Goal: Check status: Check status

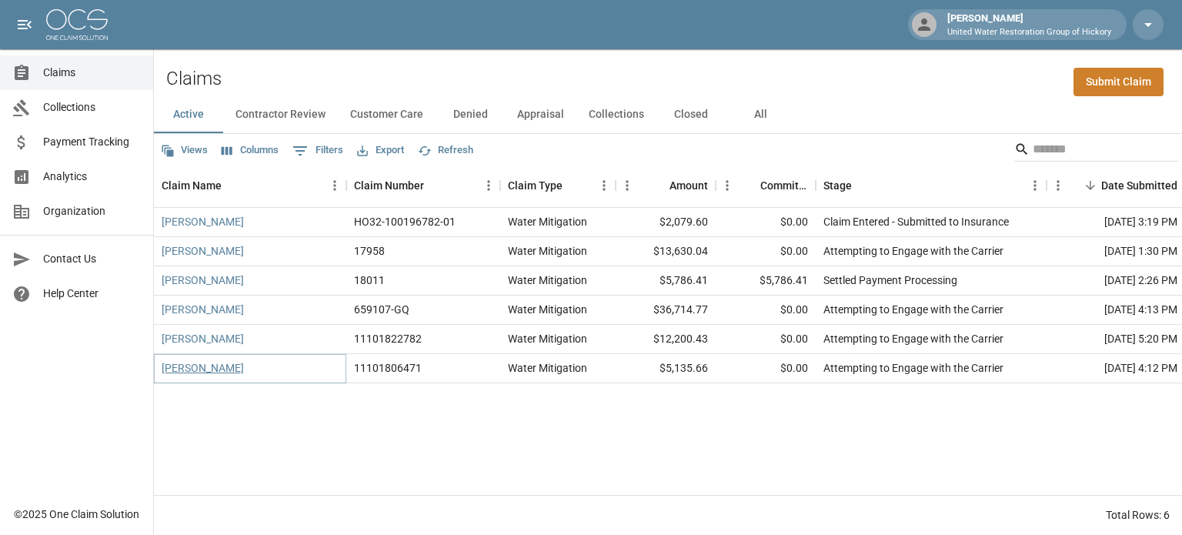
click at [192, 369] on link "[PERSON_NAME]" at bounding box center [203, 367] width 82 height 15
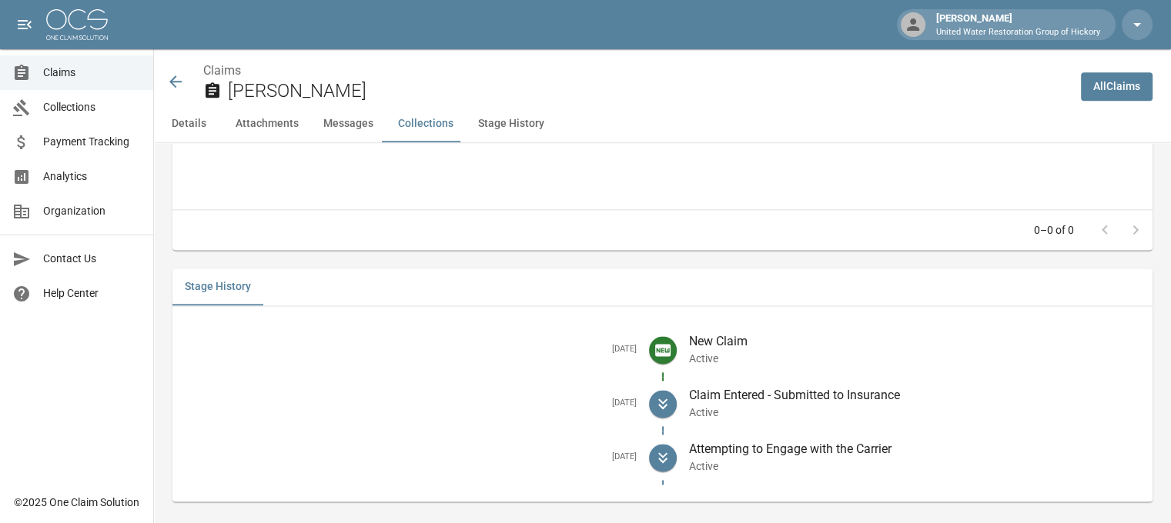
scroll to position [1959, 0]
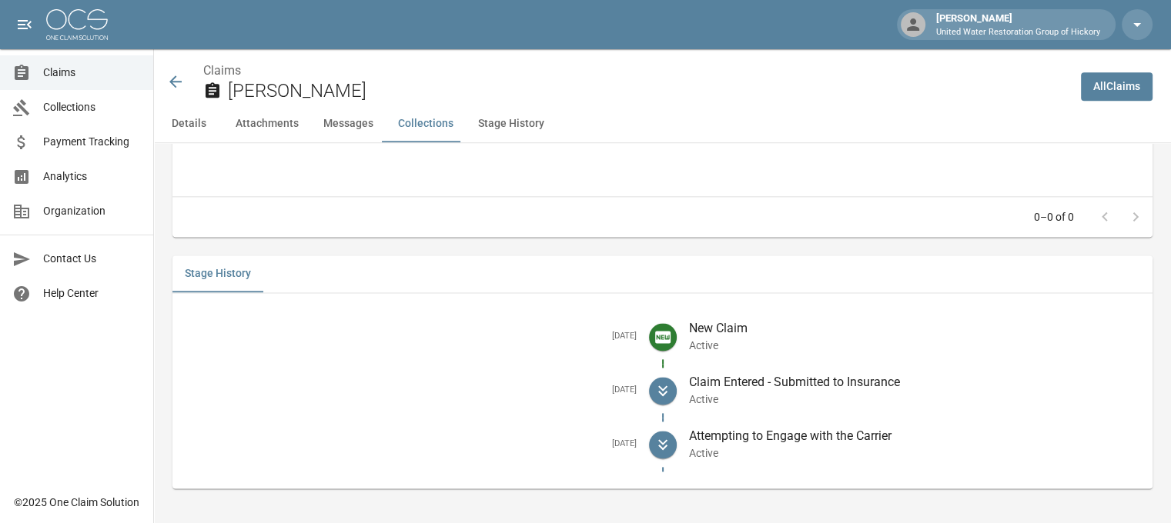
click at [176, 78] on icon at bounding box center [175, 81] width 18 height 18
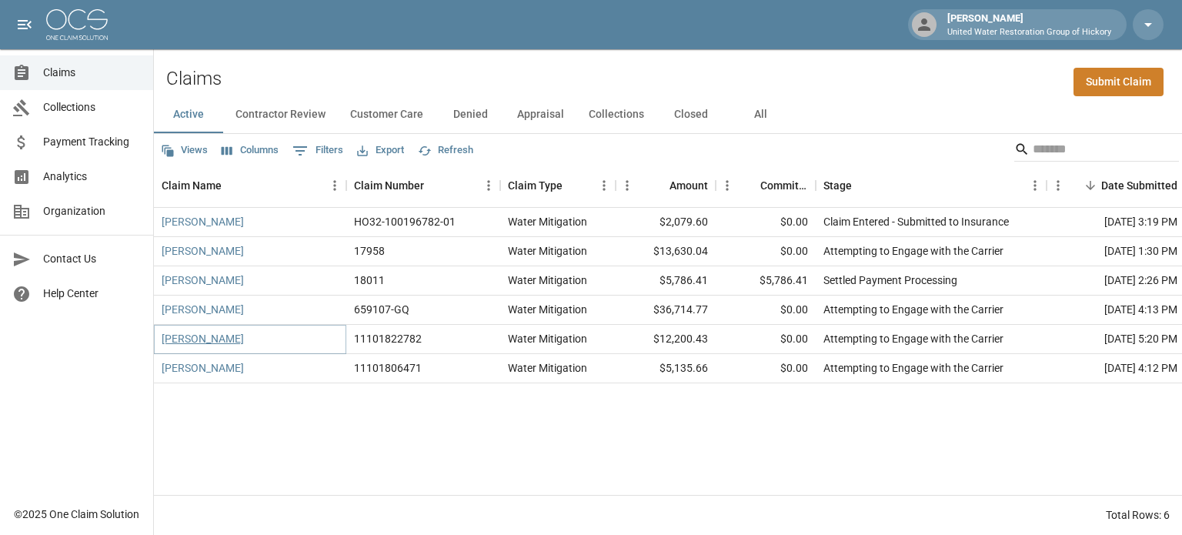
click at [179, 341] on link "[PERSON_NAME]" at bounding box center [203, 338] width 82 height 15
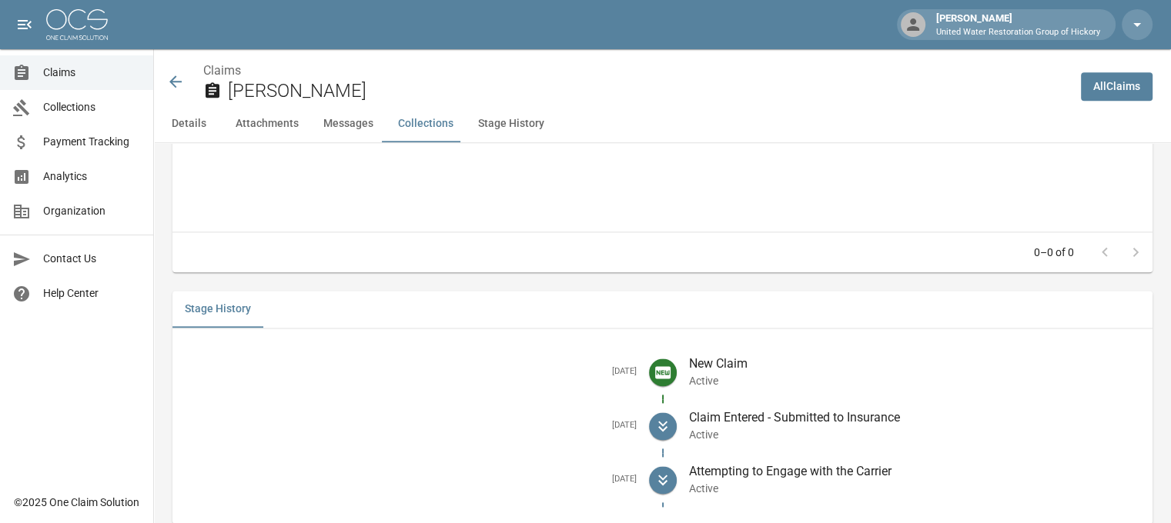
scroll to position [1947, 0]
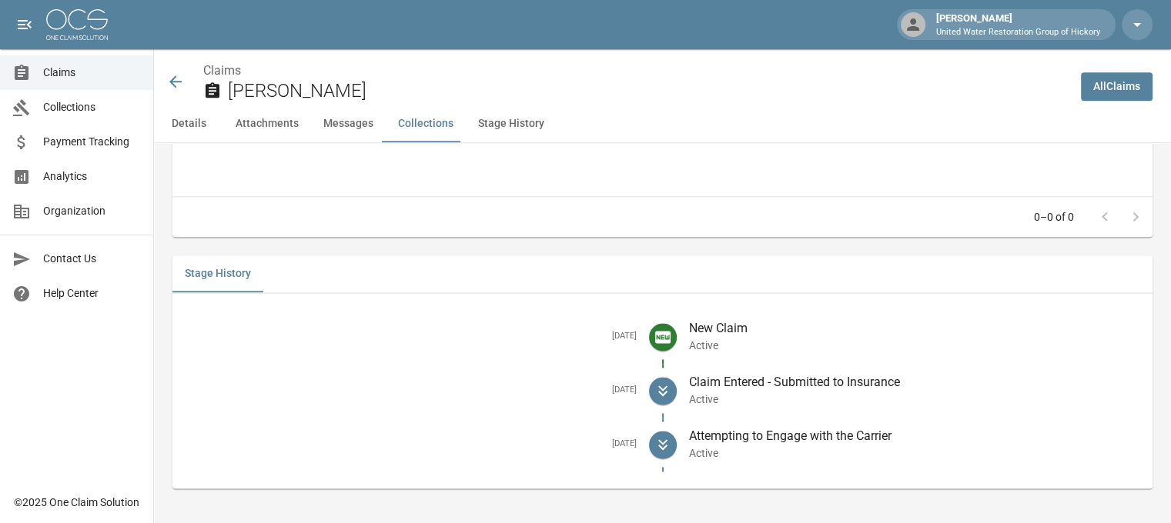
click at [175, 85] on icon at bounding box center [175, 81] width 12 height 12
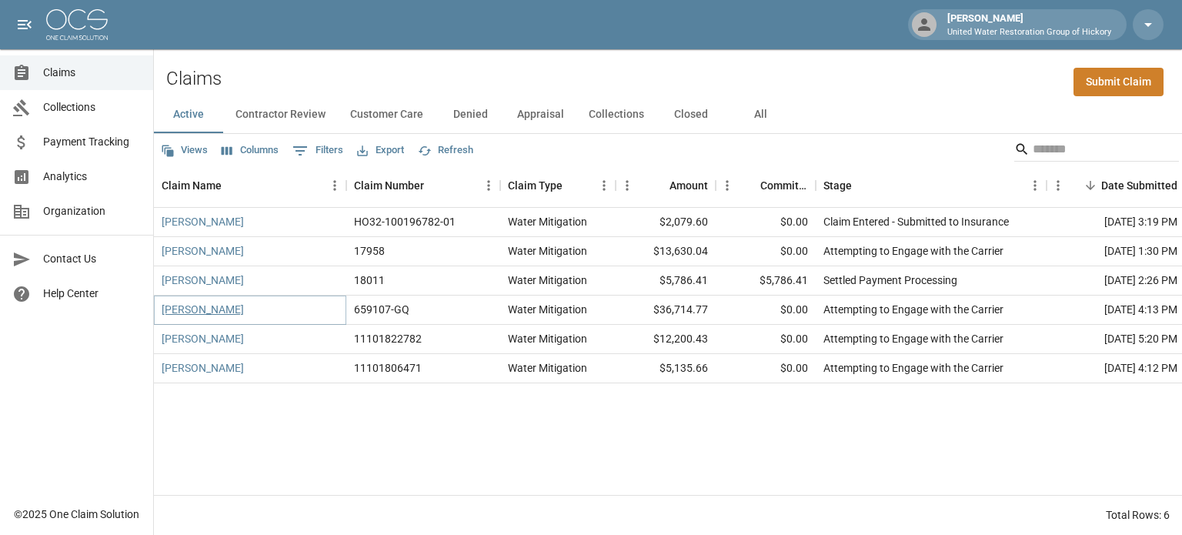
click at [191, 313] on link "[PERSON_NAME]" at bounding box center [203, 309] width 82 height 15
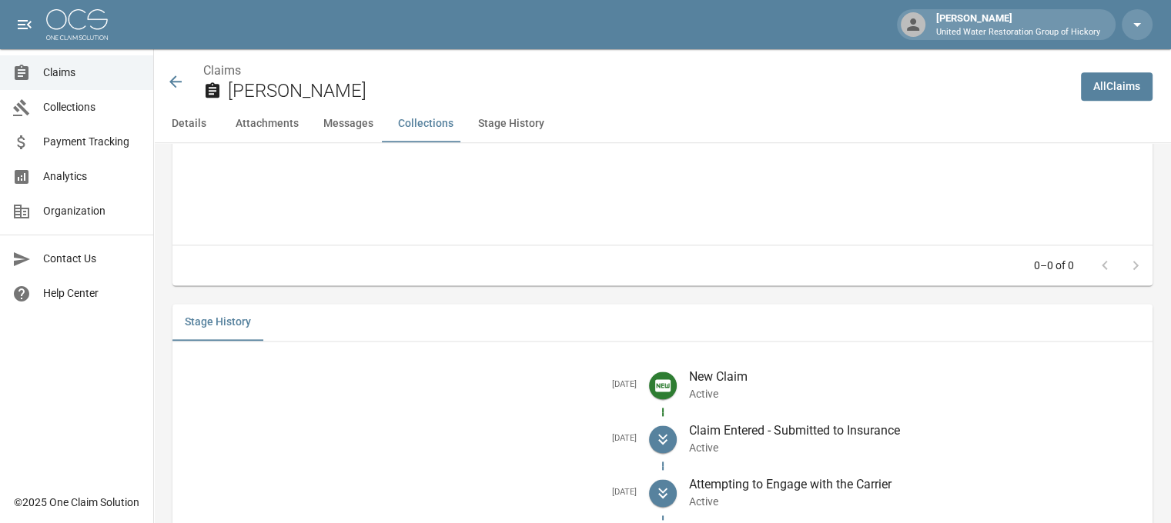
scroll to position [1989, 0]
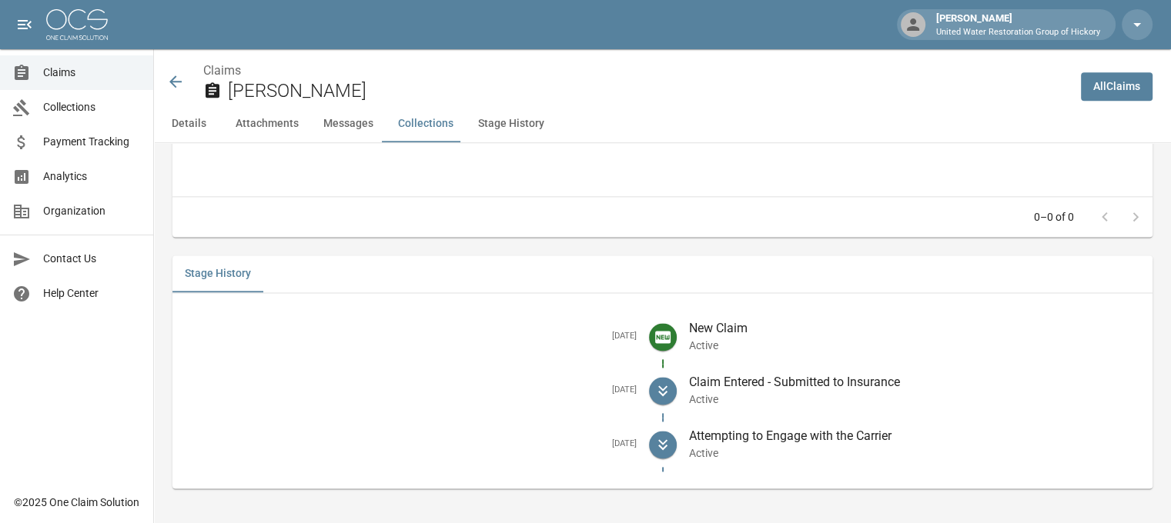
click at [176, 79] on icon at bounding box center [175, 81] width 18 height 18
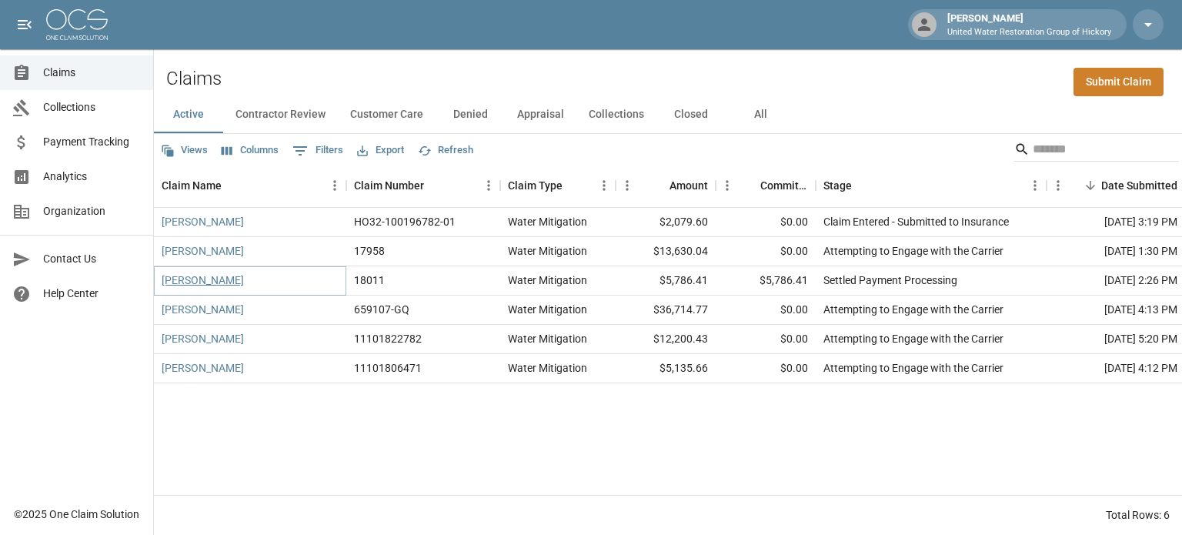
click at [186, 281] on link "[PERSON_NAME]" at bounding box center [203, 280] width 82 height 15
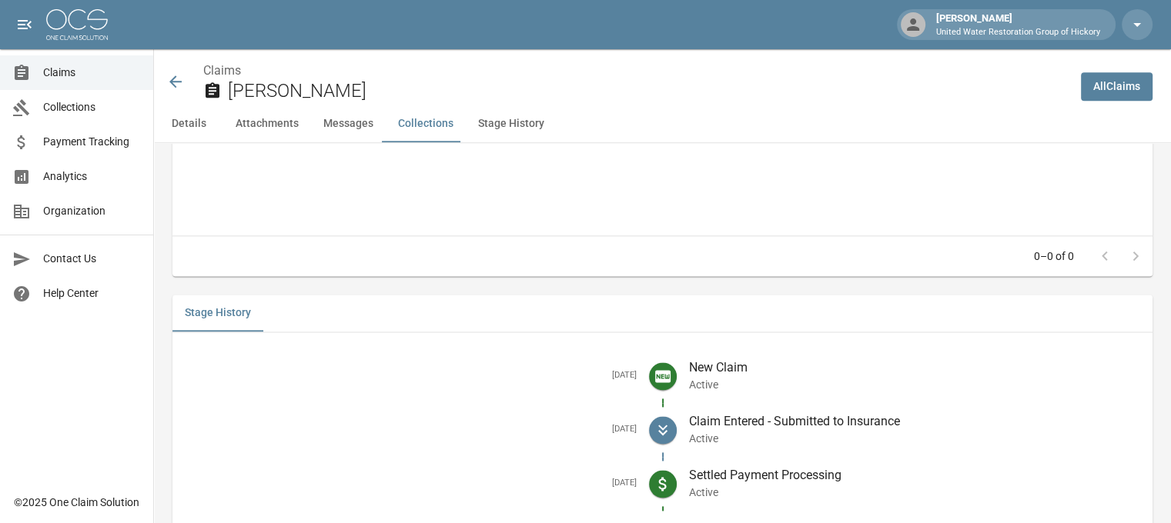
scroll to position [1977, 3]
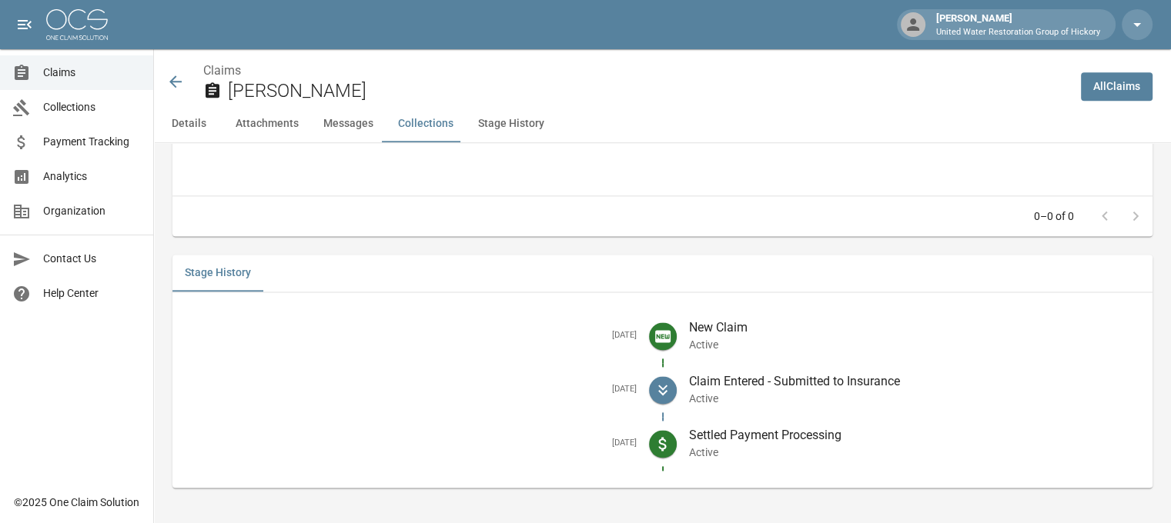
click at [172, 82] on icon at bounding box center [175, 81] width 12 height 12
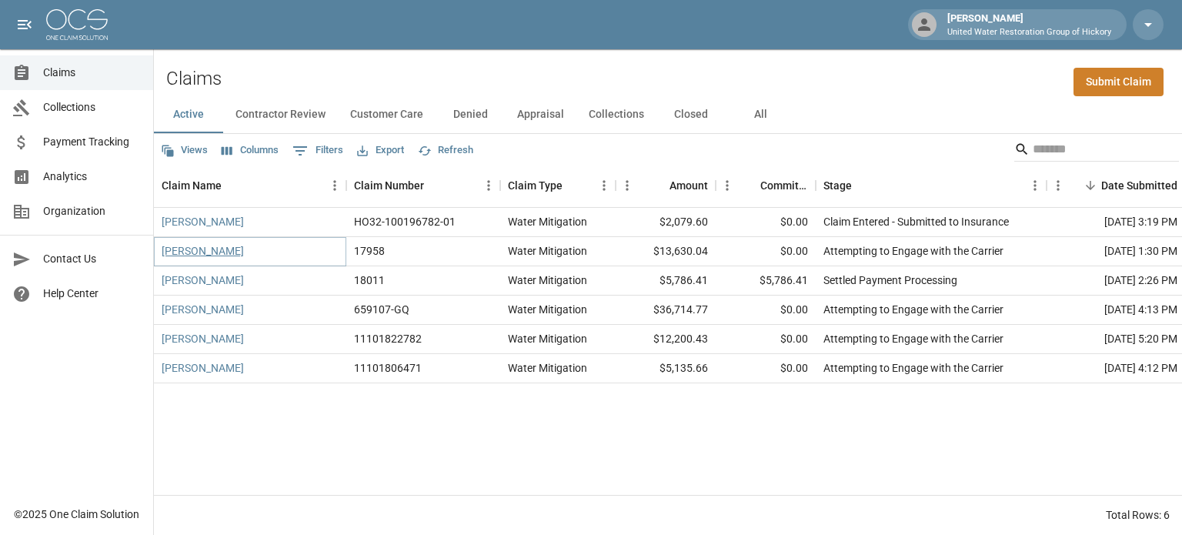
click at [195, 247] on link "[PERSON_NAME]" at bounding box center [203, 250] width 82 height 15
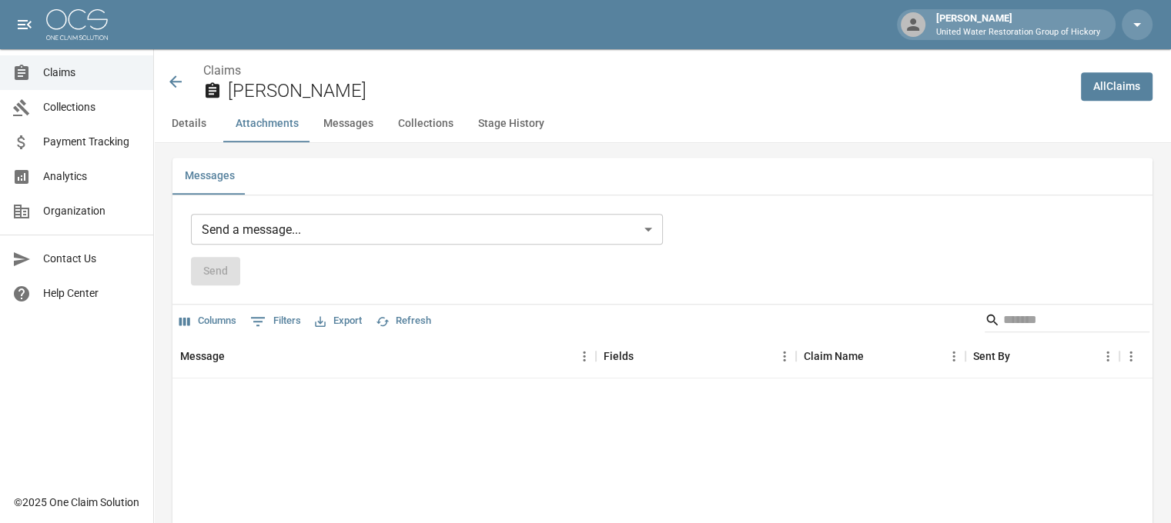
scroll to position [1298, 0]
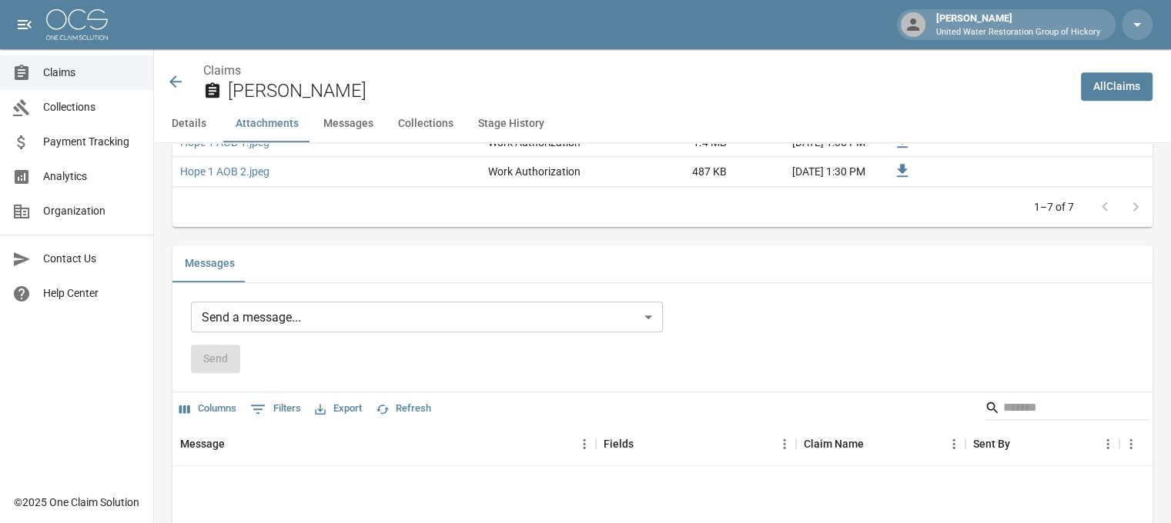
click at [170, 75] on icon at bounding box center [175, 81] width 18 height 18
